Goal: Information Seeking & Learning: Learn about a topic

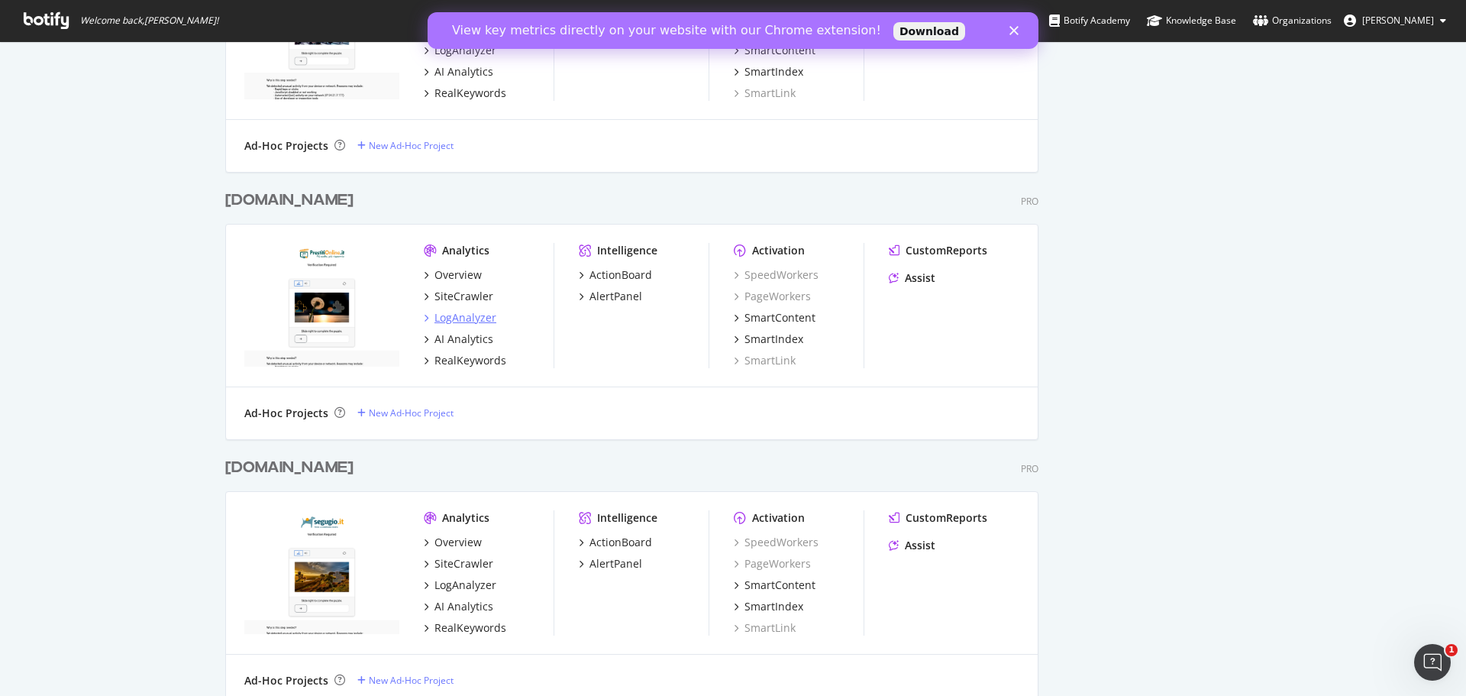
click at [463, 319] on div "LogAnalyzer" at bounding box center [465, 317] width 62 height 15
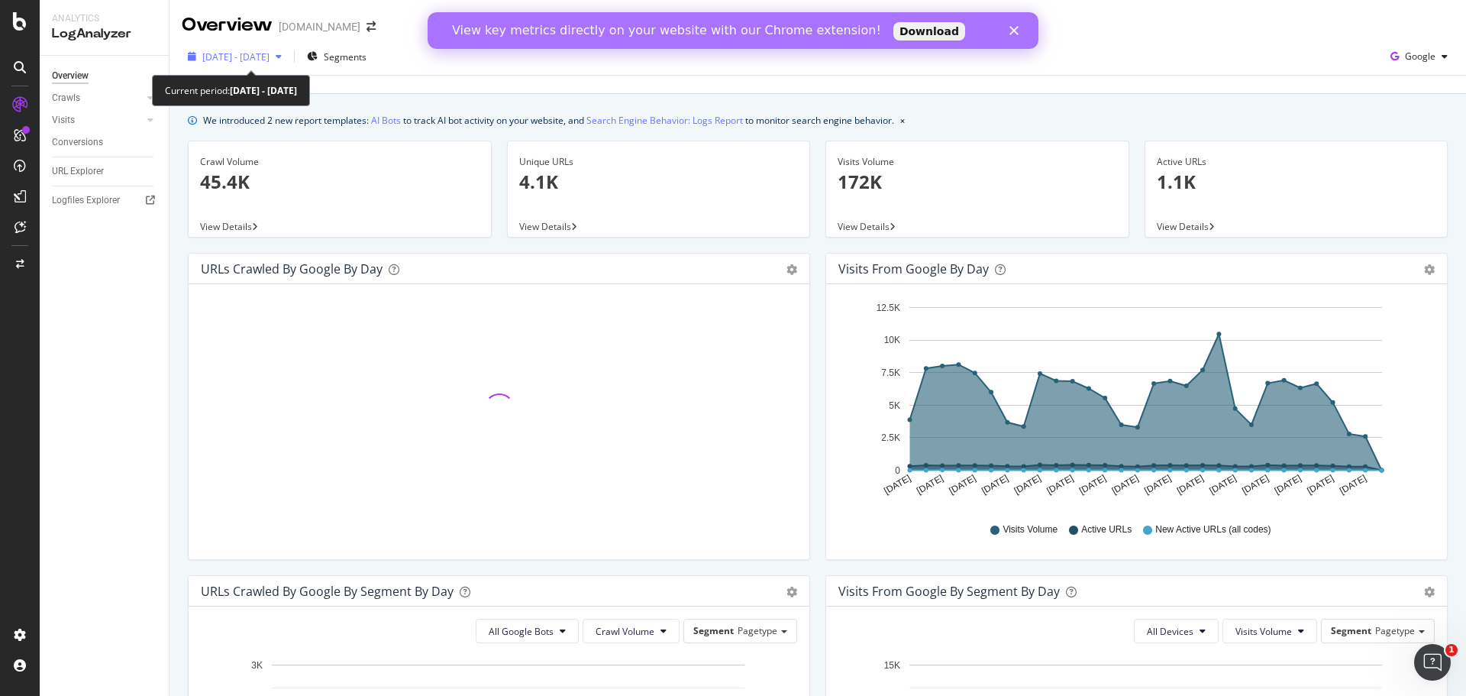
click at [282, 54] on icon "button" at bounding box center [279, 56] width 6 height 9
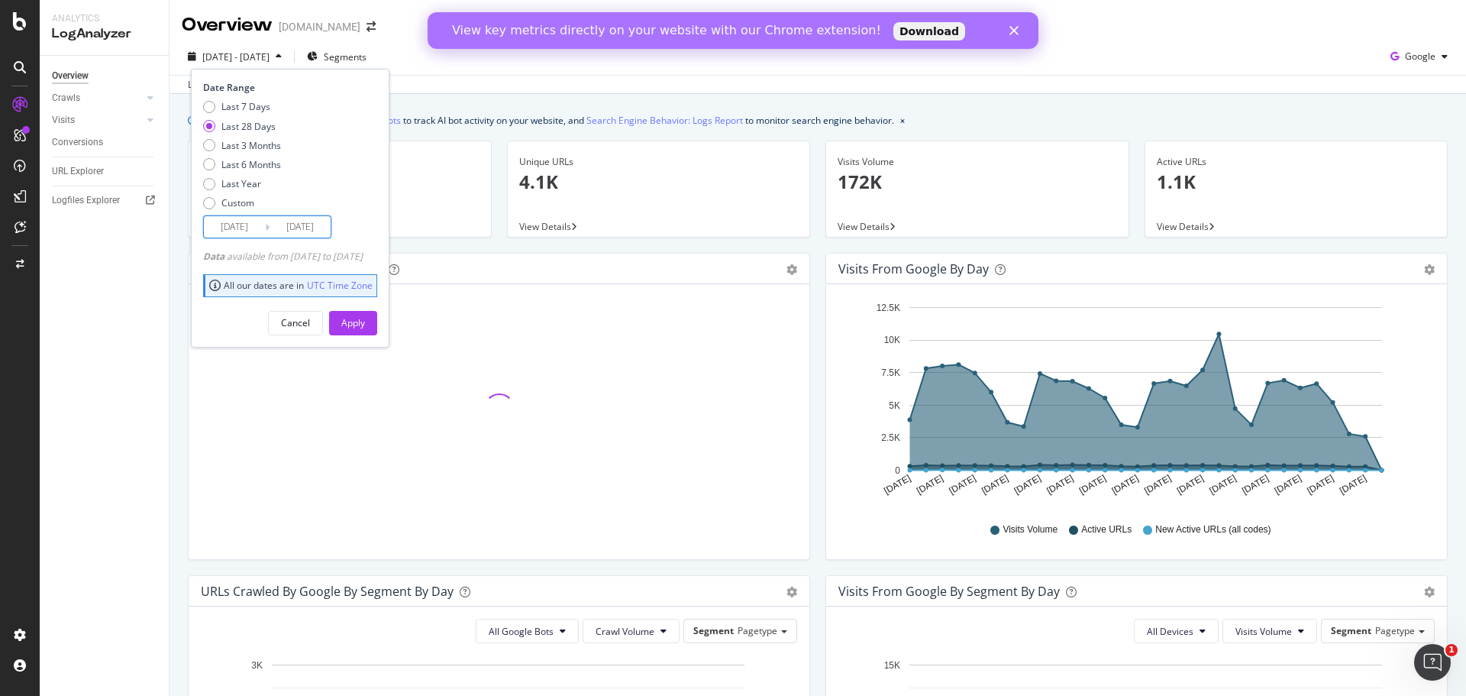
click at [299, 225] on input "[DATE]" at bounding box center [300, 226] width 61 height 21
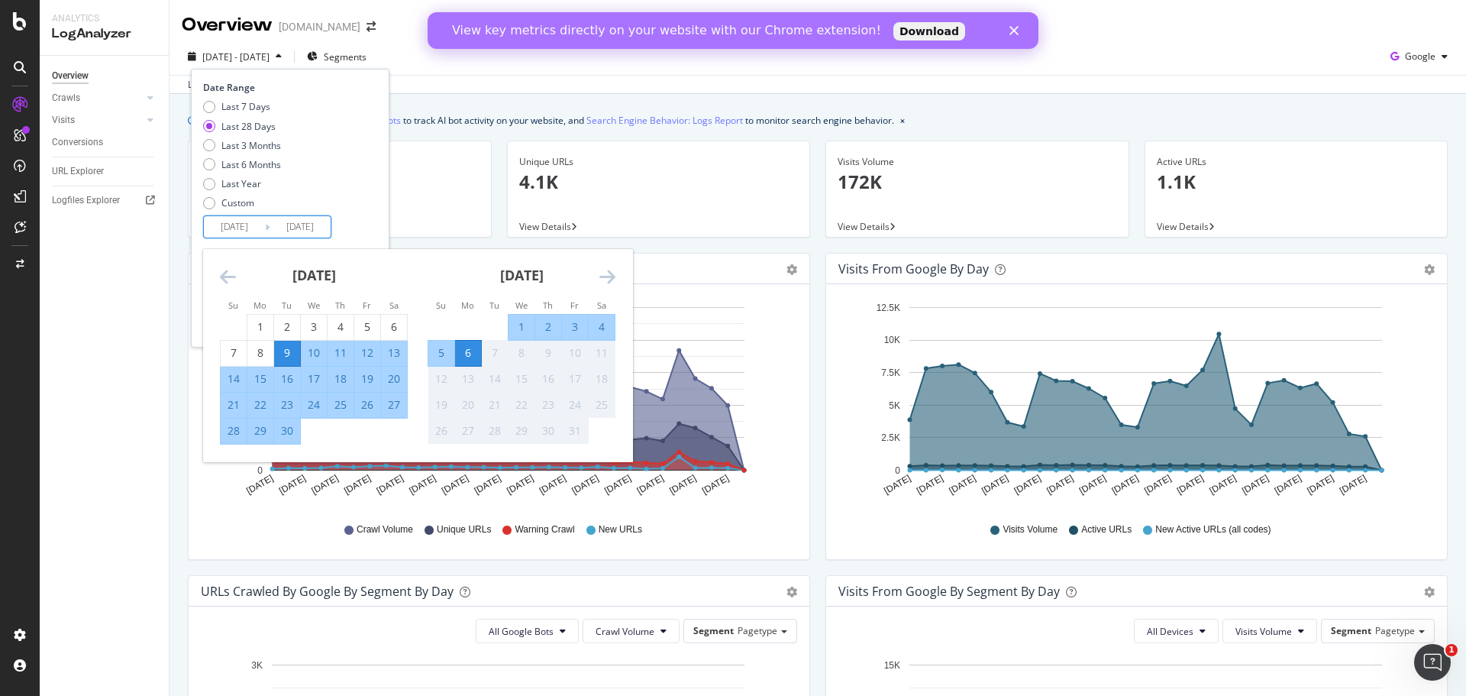
click at [476, 351] on div "6" at bounding box center [468, 352] width 26 height 15
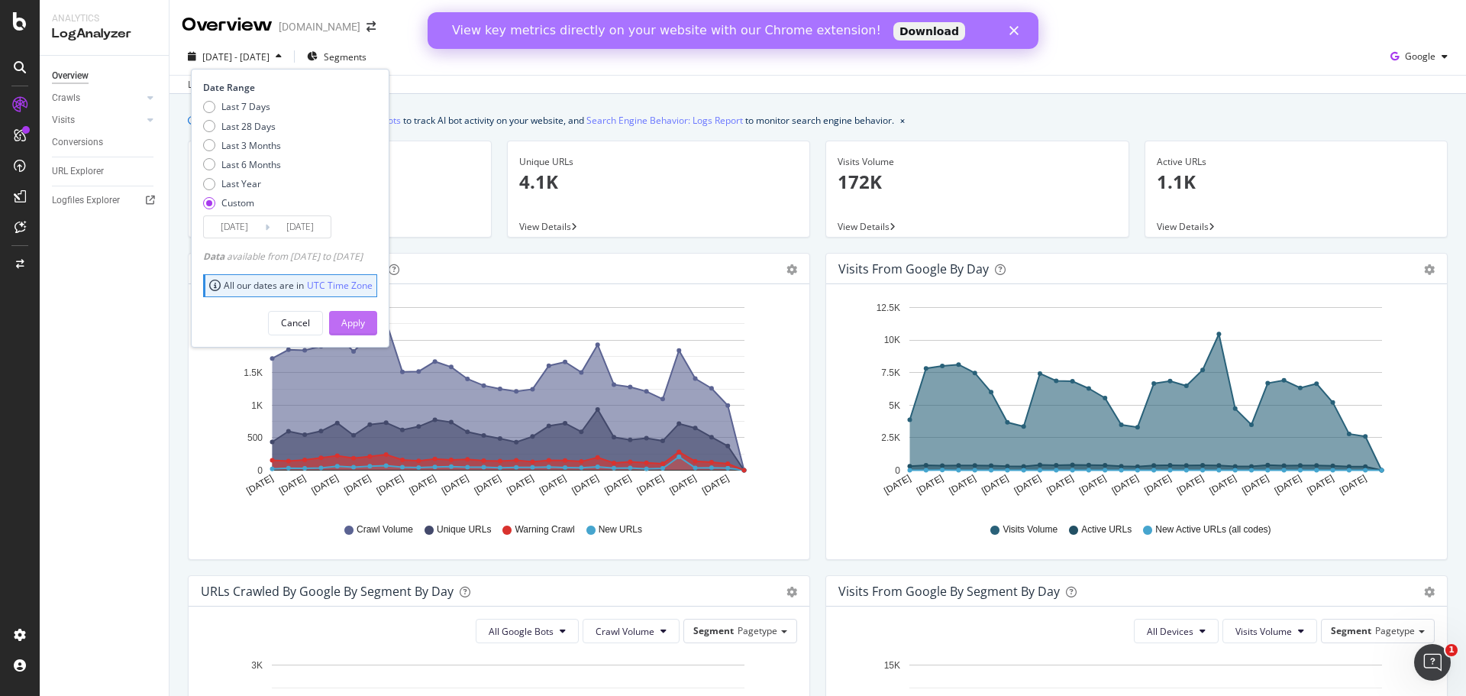
click at [365, 321] on div "Apply" at bounding box center [353, 322] width 24 height 13
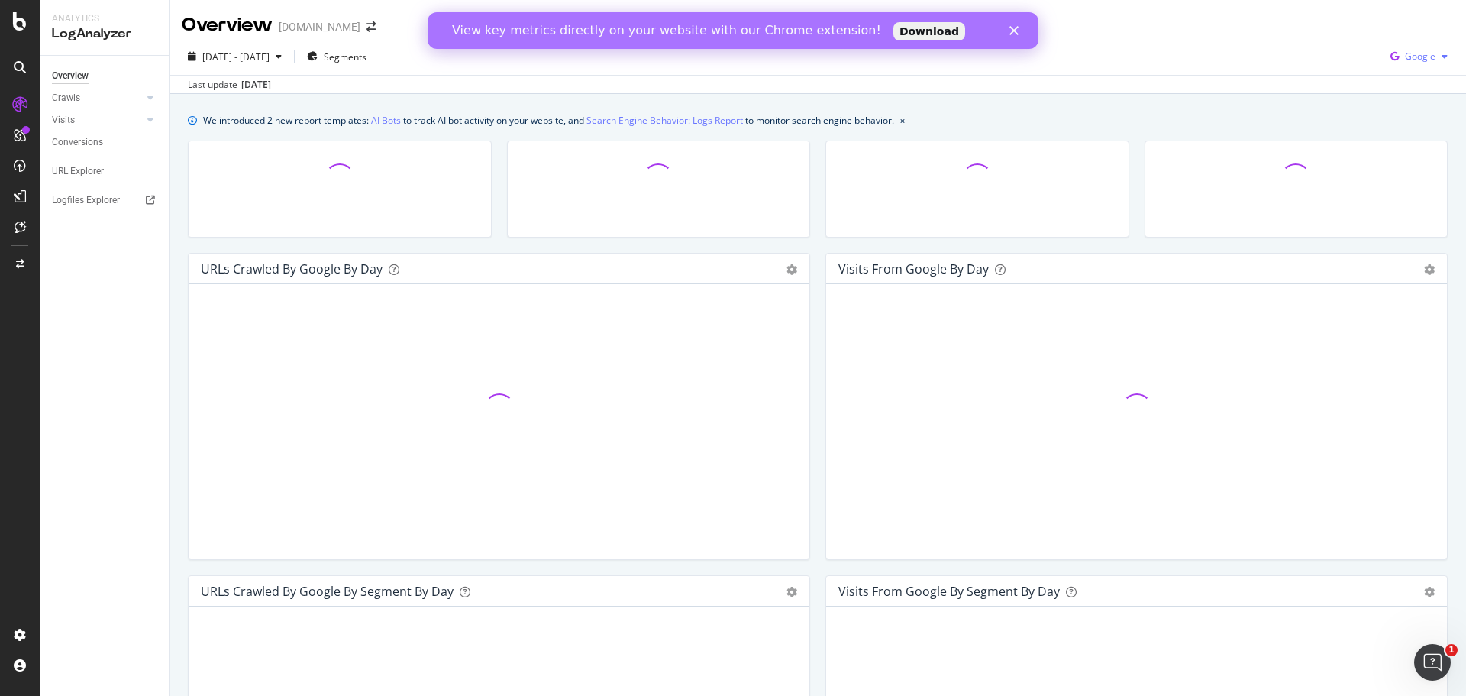
click at [1412, 58] on span "Google" at bounding box center [1420, 56] width 31 height 13
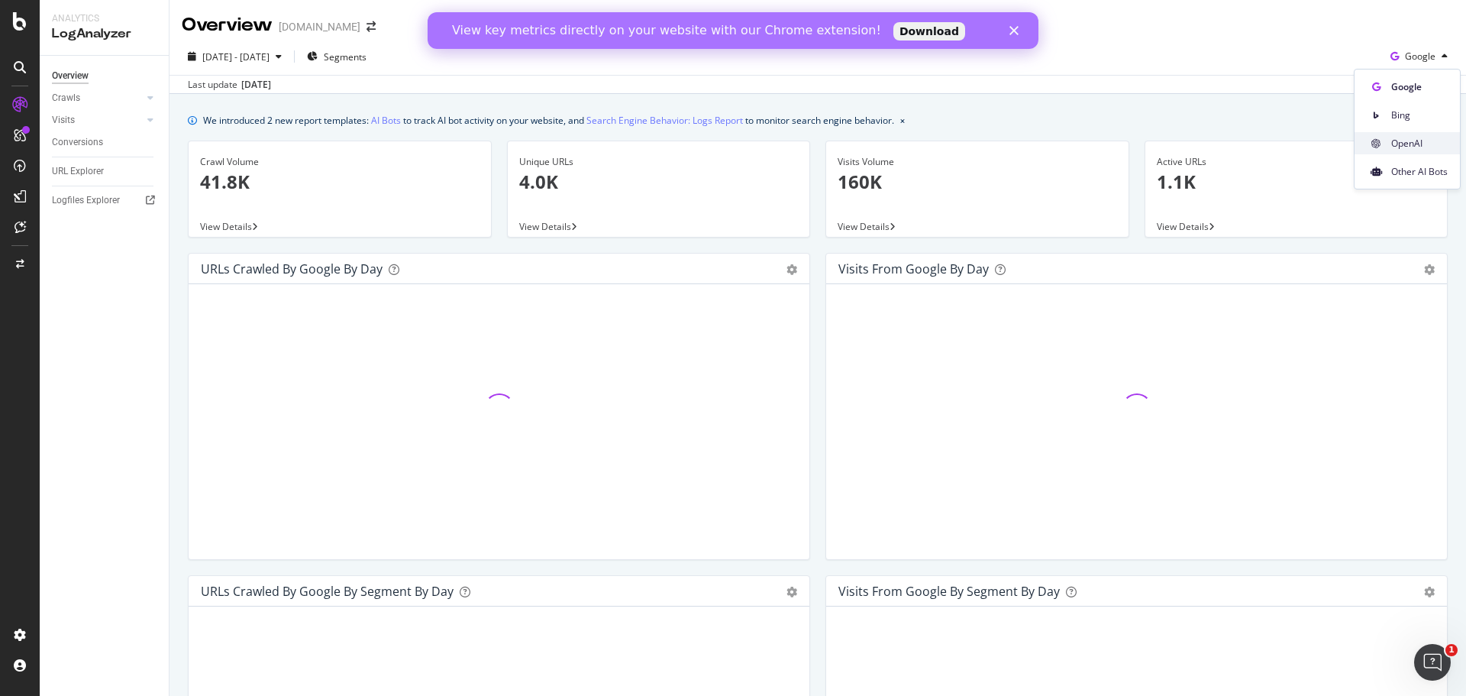
click at [1414, 137] on span "OpenAI" at bounding box center [1419, 144] width 56 height 14
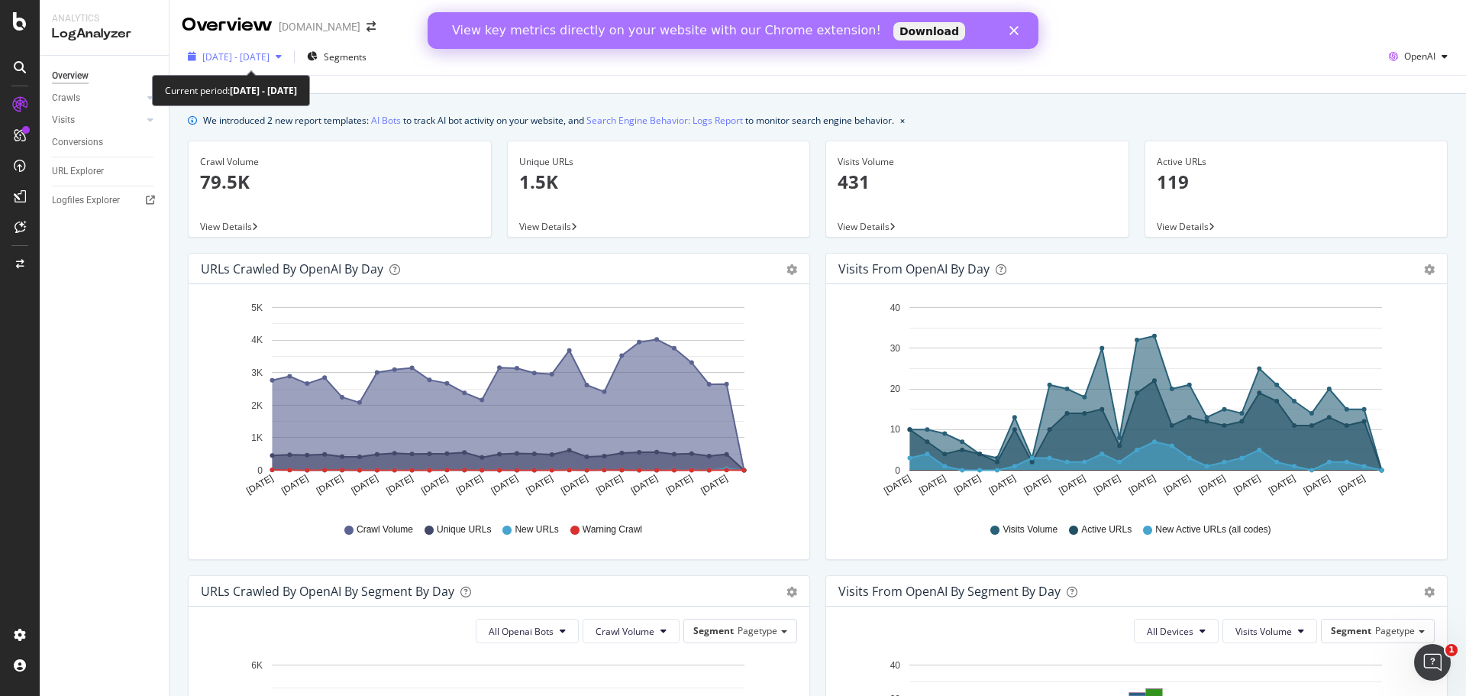
click at [244, 60] on span "[DATE] - [DATE]" at bounding box center [235, 56] width 67 height 13
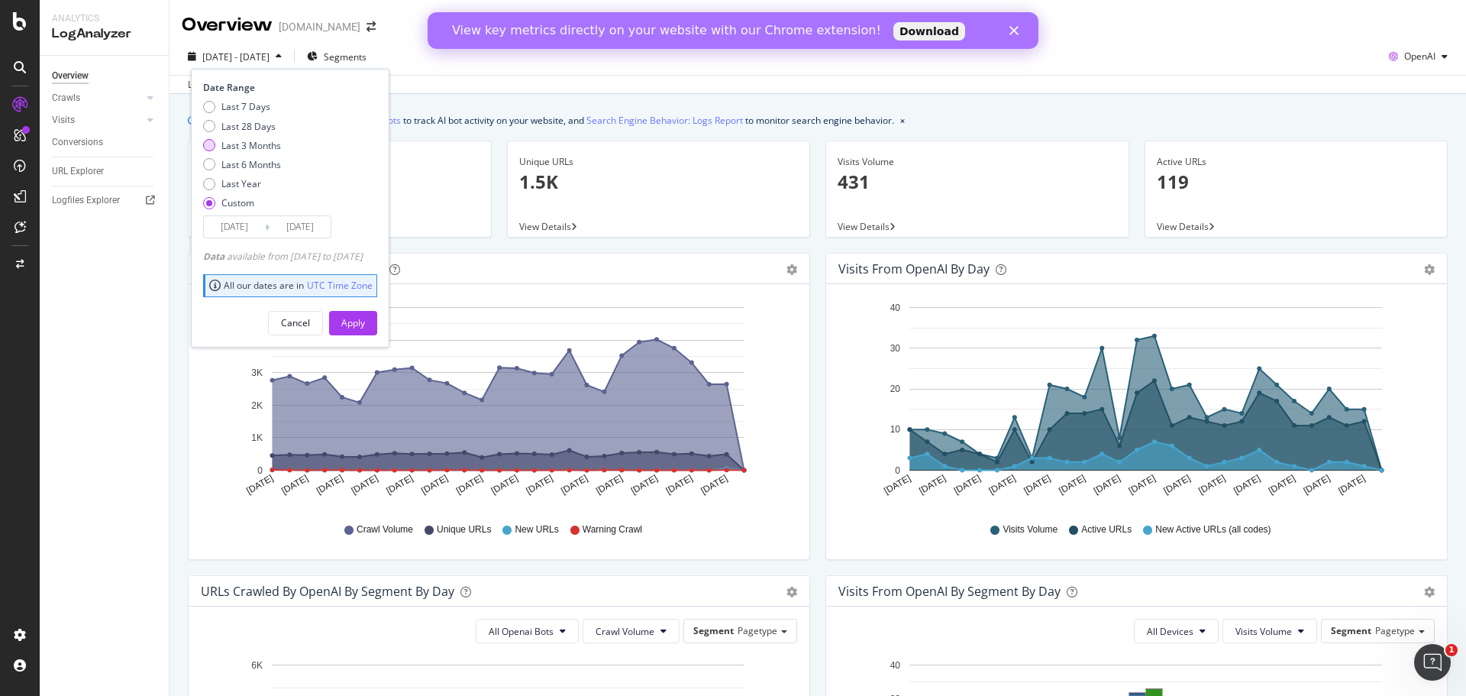
click at [224, 141] on div "Last 3 Months" at bounding box center [251, 145] width 60 height 13
type input "[DATE]"
click at [365, 320] on div "Apply" at bounding box center [353, 322] width 24 height 13
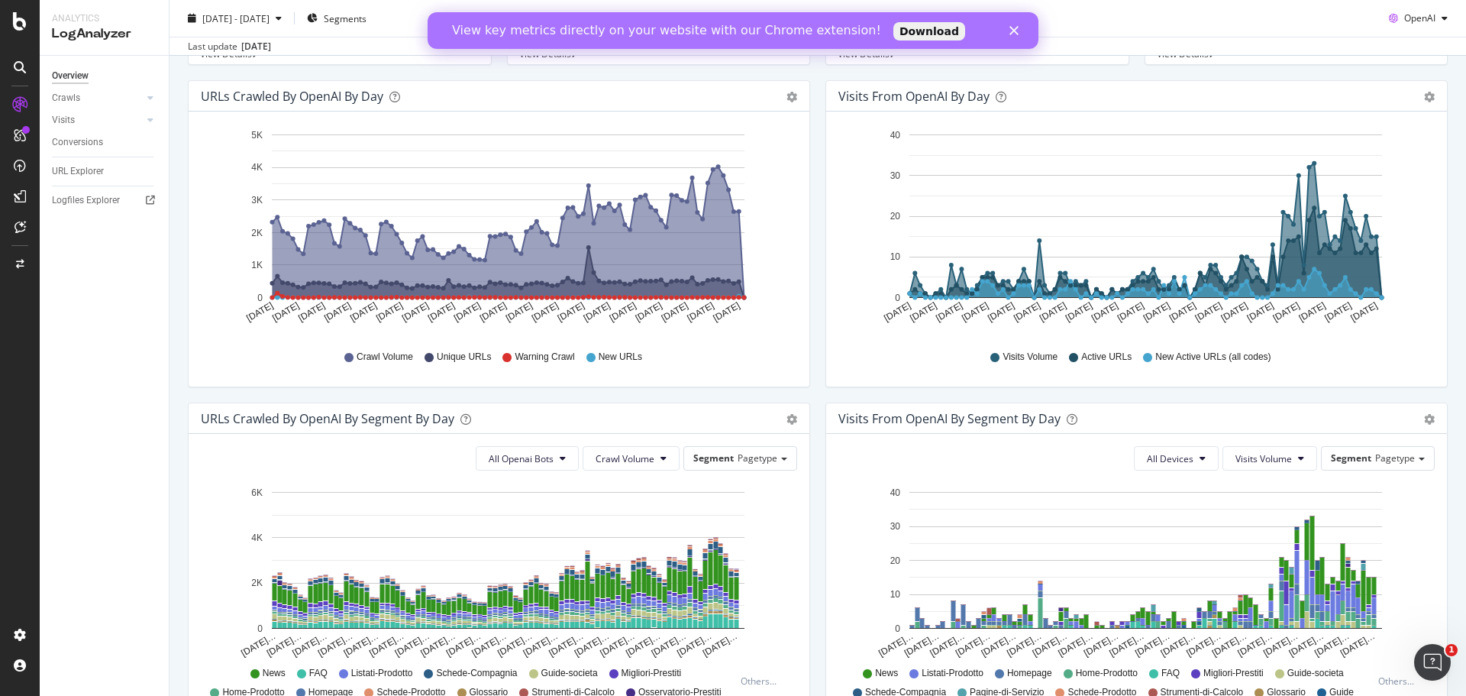
scroll to position [43, 0]
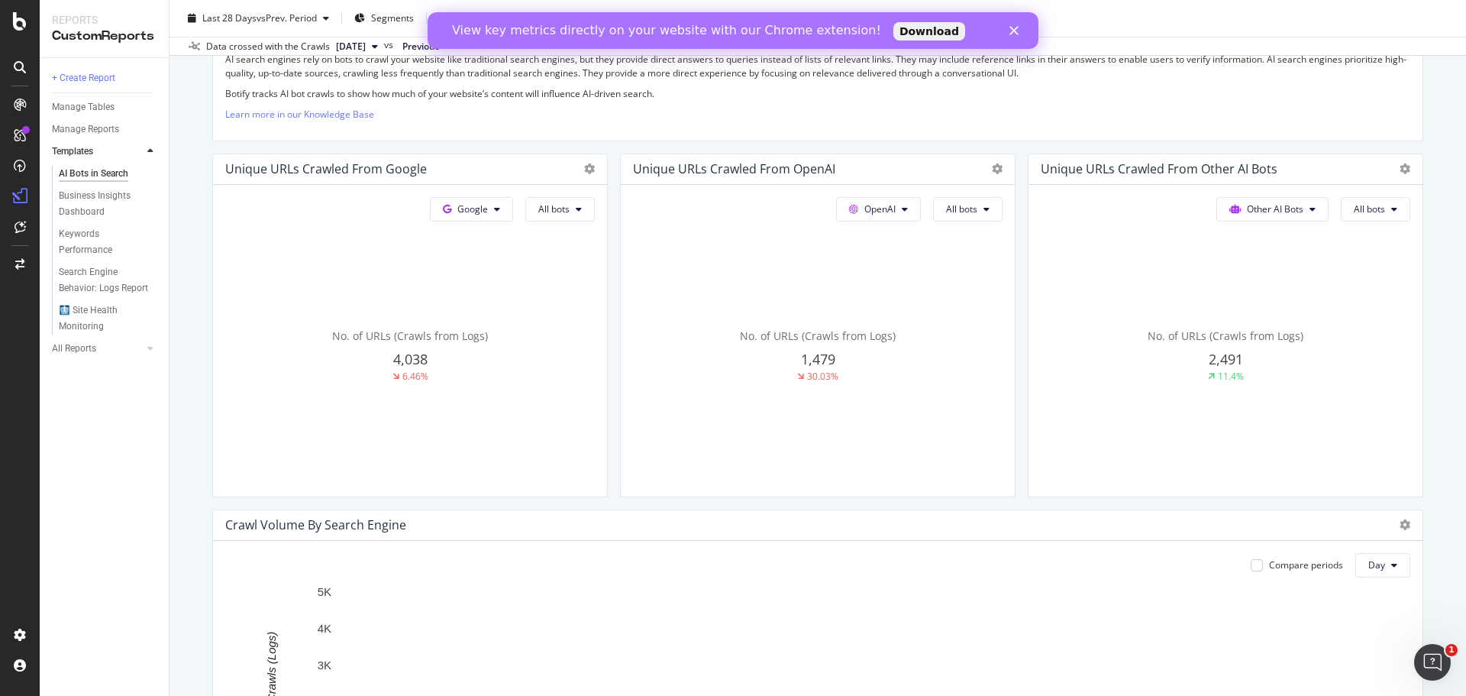
scroll to position [153, 0]
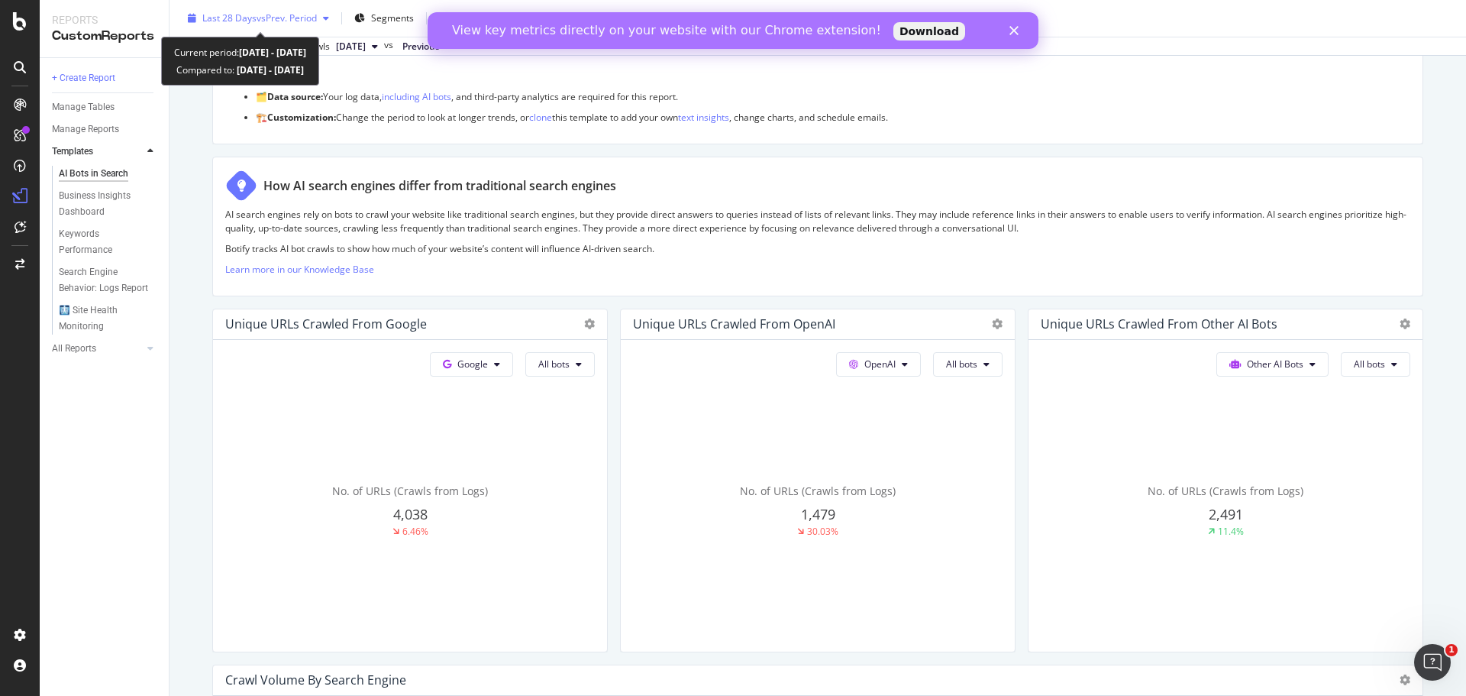
click at [299, 15] on span "vs Prev. Period" at bounding box center [287, 17] width 60 height 13
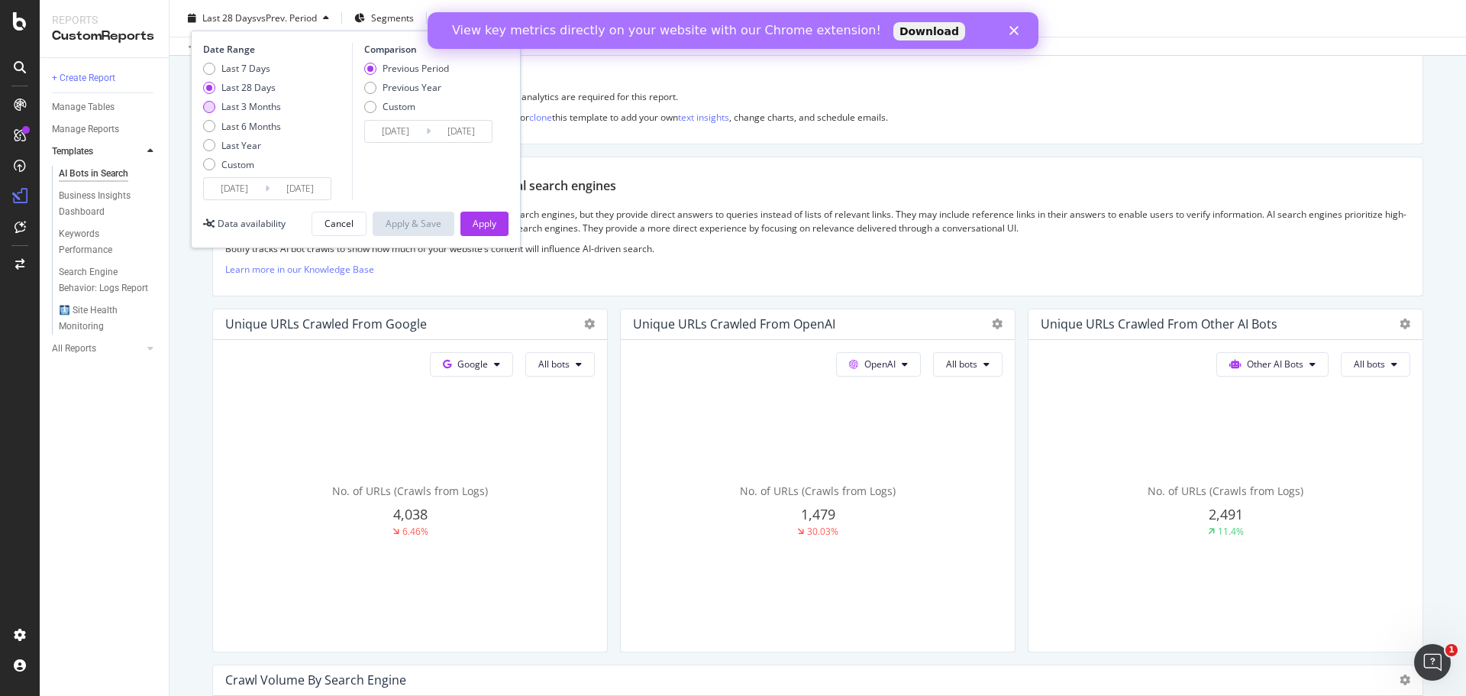
click at [265, 111] on div "Last 3 Months" at bounding box center [251, 106] width 60 height 13
type input "[DATE]"
click at [480, 226] on div "Apply" at bounding box center [485, 223] width 24 height 13
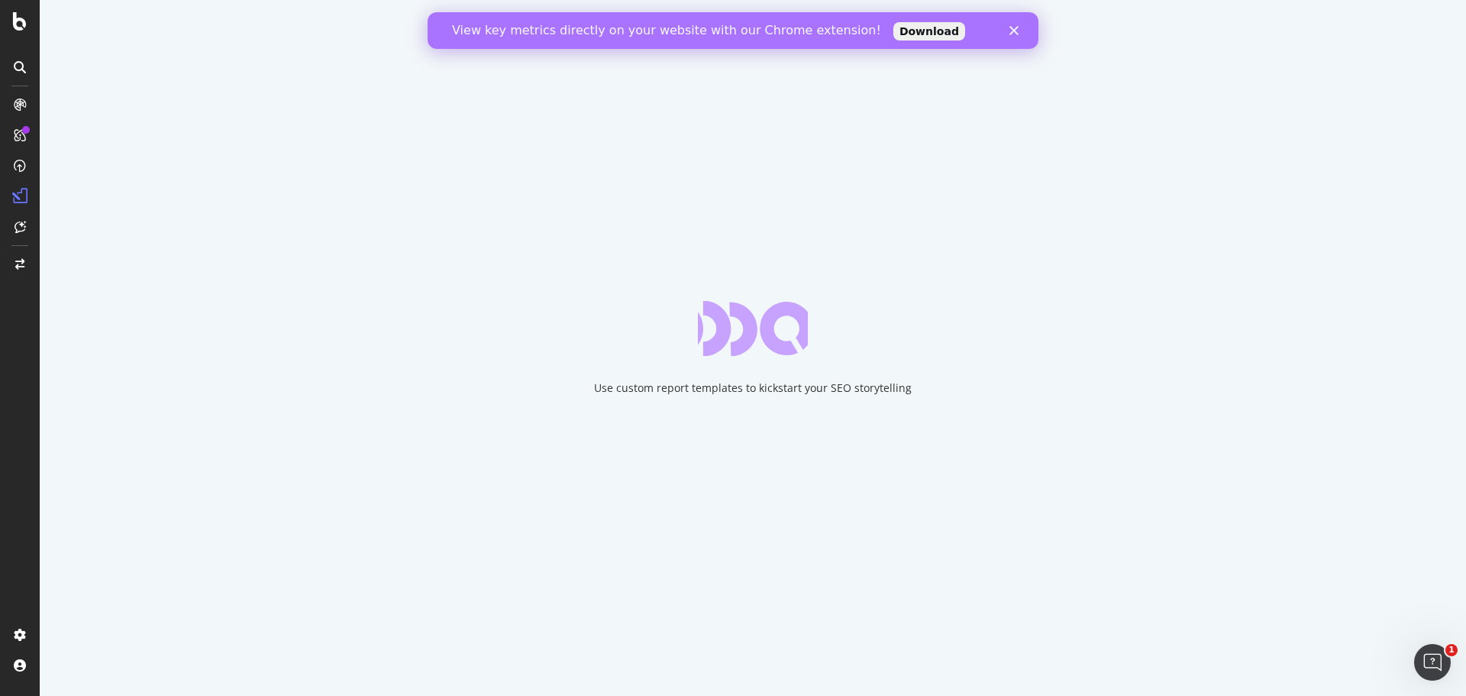
click at [1015, 27] on icon "Close" at bounding box center [1013, 30] width 9 height 9
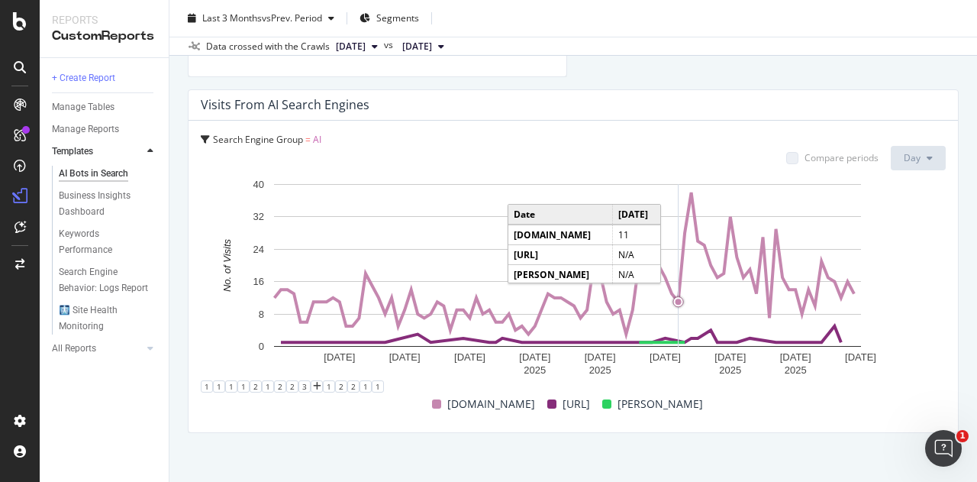
scroll to position [4560, 0]
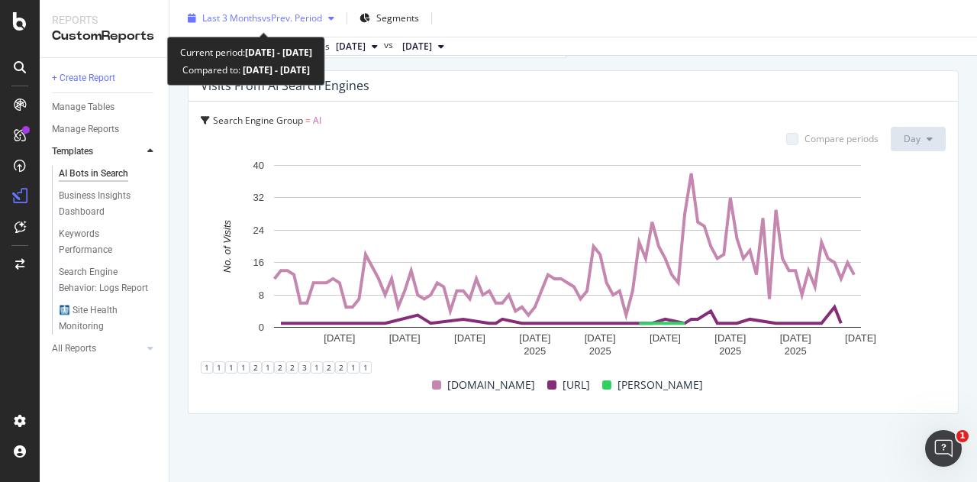
click at [236, 21] on span "Last 3 Months" at bounding box center [232, 17] width 60 height 13
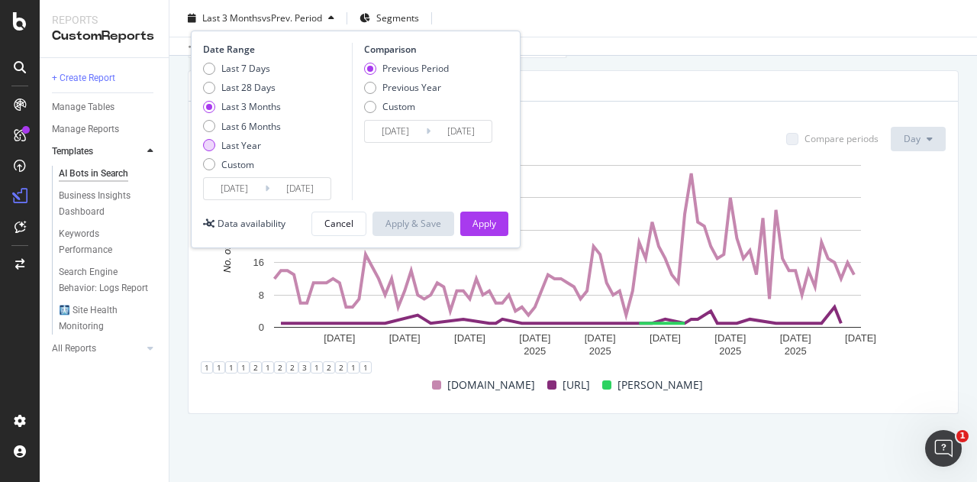
drag, startPoint x: 243, startPoint y: 126, endPoint x: 273, endPoint y: 139, distance: 33.2
click at [244, 126] on div "Last 6 Months" at bounding box center [251, 126] width 60 height 13
type input "[DATE]"
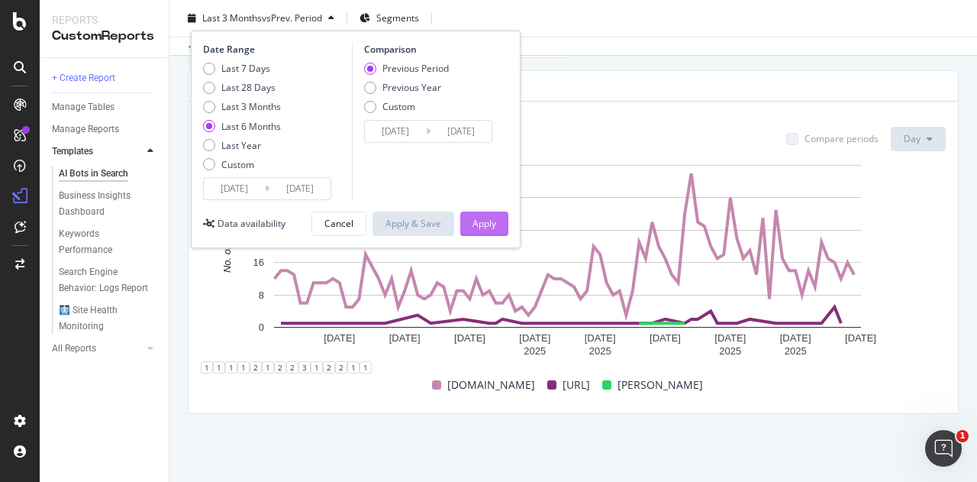
click at [484, 220] on div "Apply" at bounding box center [485, 223] width 24 height 13
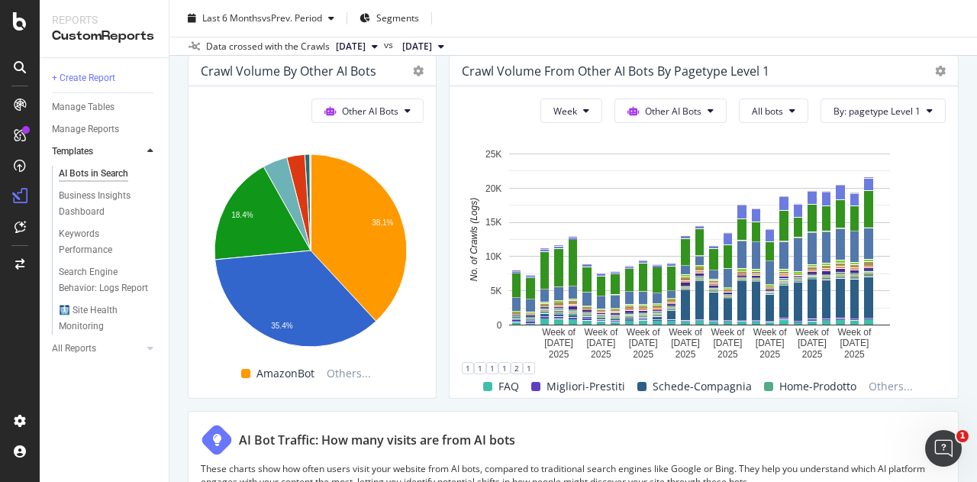
scroll to position [2323, 0]
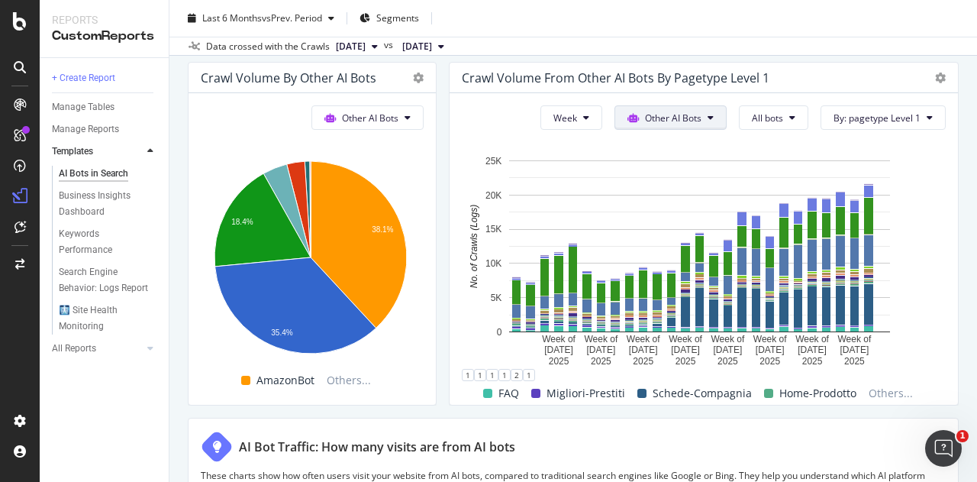
click at [685, 112] on span "Other AI Bots" at bounding box center [673, 117] width 56 height 13
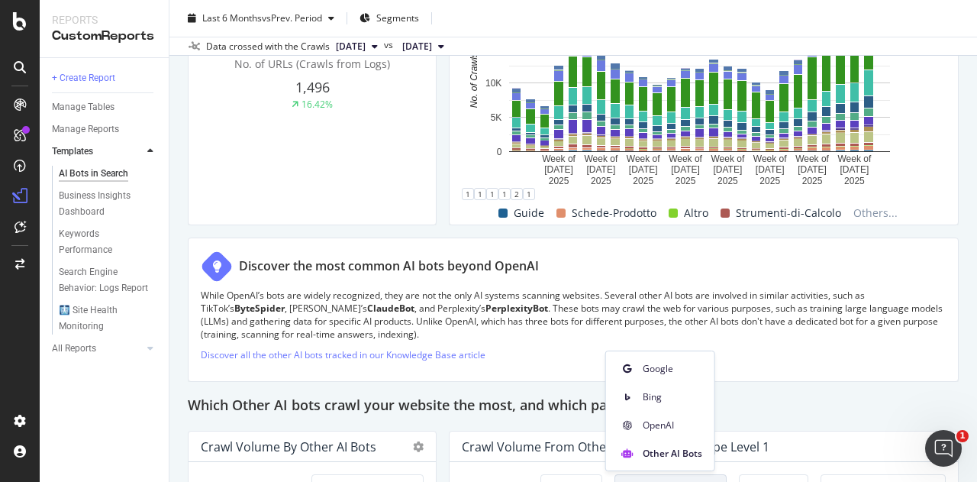
scroll to position [1942, 0]
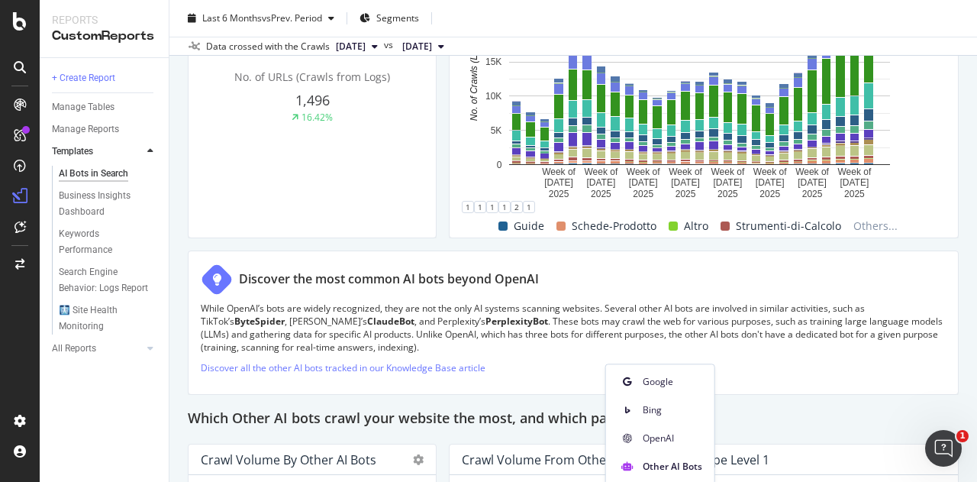
click at [953, 227] on div "AI Bots in Search AI Bots in Search [DOMAIN_NAME] Clone Schedule Email Export L…" at bounding box center [573, 241] width 808 height 482
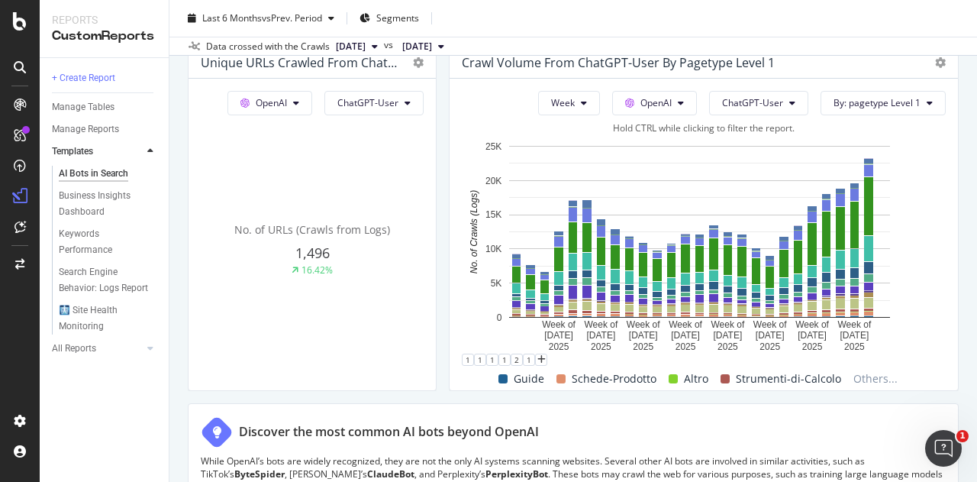
scroll to position [1712, 0]
